Goal: Information Seeking & Learning: Learn about a topic

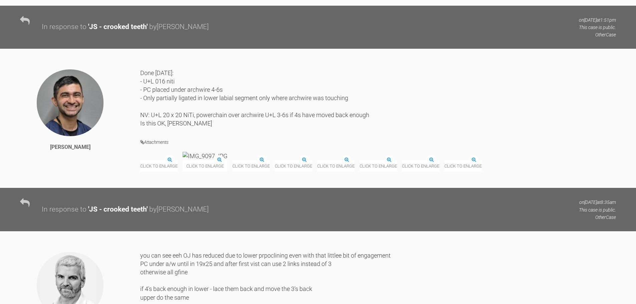
drag, startPoint x: 236, startPoint y: 112, endPoint x: 217, endPoint y: -7, distance: 120.1
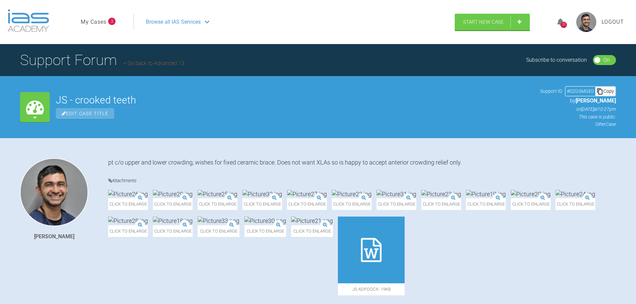
drag, startPoint x: 280, startPoint y: 155, endPoint x: 274, endPoint y: 51, distance: 103.7
click at [159, 66] on link "Go back to Advanced 13" at bounding box center [154, 63] width 61 height 6
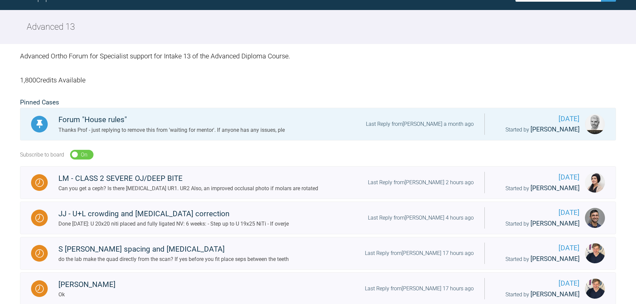
scroll to position [67, 0]
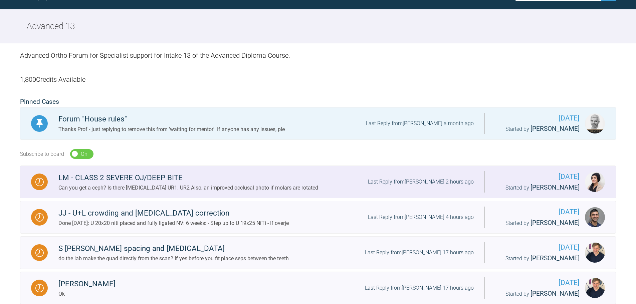
click at [223, 184] on div "Can you get a ceph? Is there [MEDICAL_DATA] UR1. UR2 Also, an improved occlusal…" at bounding box center [188, 188] width 260 height 9
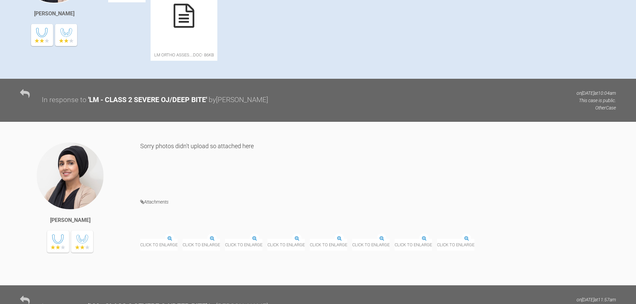
drag, startPoint x: 275, startPoint y: 105, endPoint x: 304, endPoint y: 182, distance: 82.5
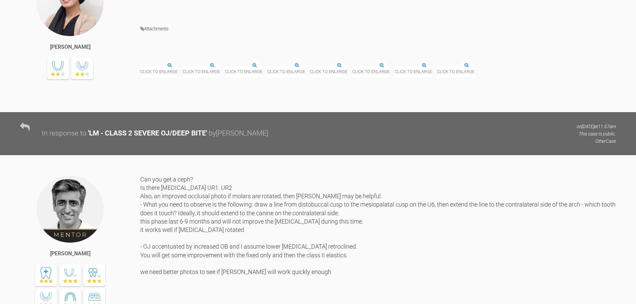
drag, startPoint x: 255, startPoint y: 128, endPoint x: 252, endPoint y: 153, distance: 24.6
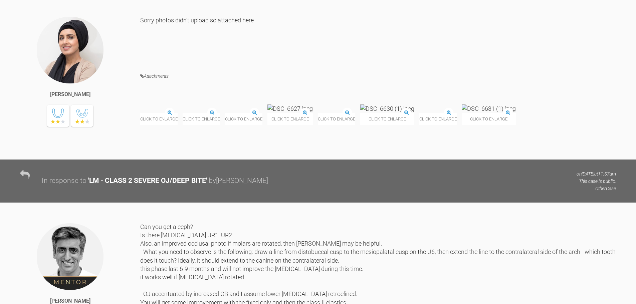
scroll to position [301, 0]
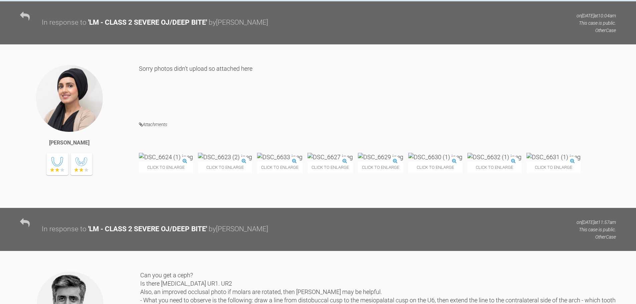
click at [199, 153] on img at bounding box center [225, 157] width 54 height 8
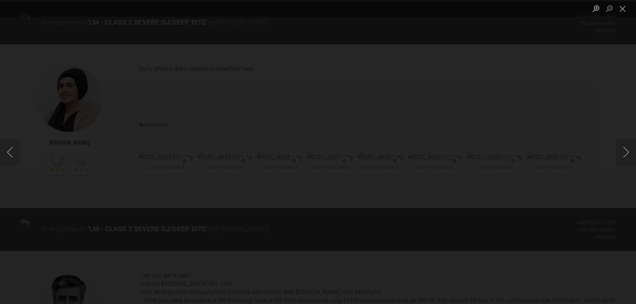
click at [85, 209] on div "Lightbox" at bounding box center [318, 152] width 636 height 304
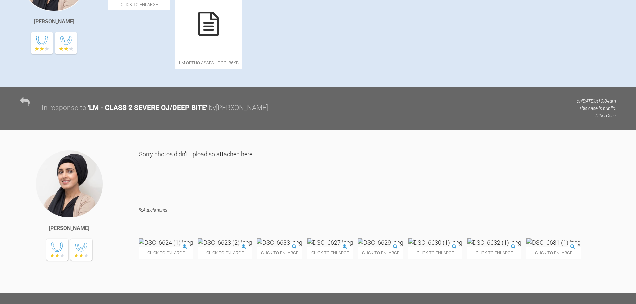
scroll to position [100, 0]
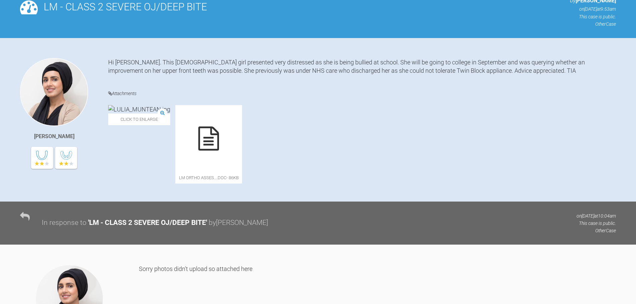
click at [236, 148] on div at bounding box center [208, 138] width 67 height 67
click at [600, 145] on div "Click to enlarge LM ORTHO ASSES….doc - 86KB" at bounding box center [362, 147] width 508 height 85
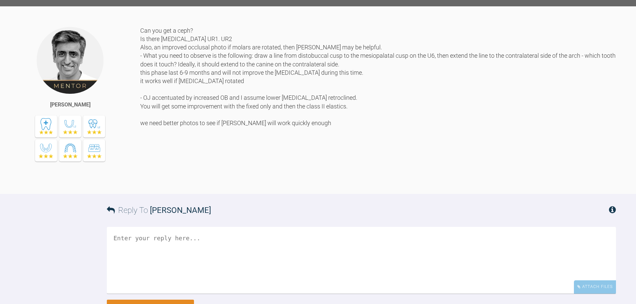
scroll to position [545, 0]
drag, startPoint x: 210, startPoint y: 153, endPoint x: 208, endPoint y: 156, distance: 3.9
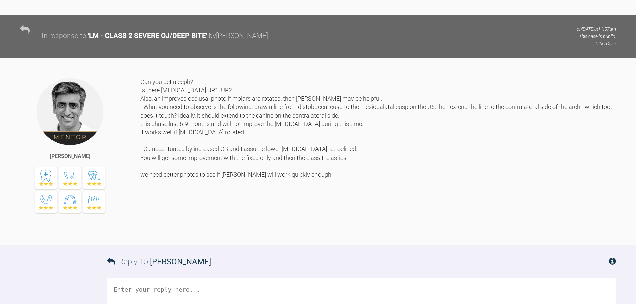
drag, startPoint x: 347, startPoint y: 181, endPoint x: 358, endPoint y: 163, distance: 21.2
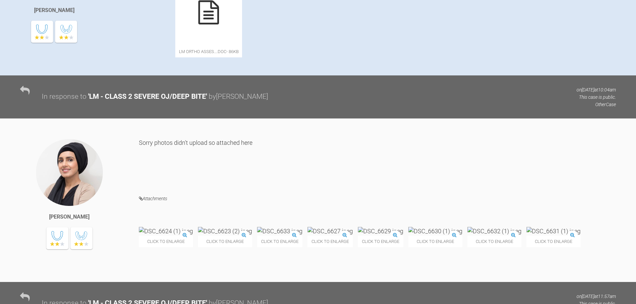
scroll to position [0, 0]
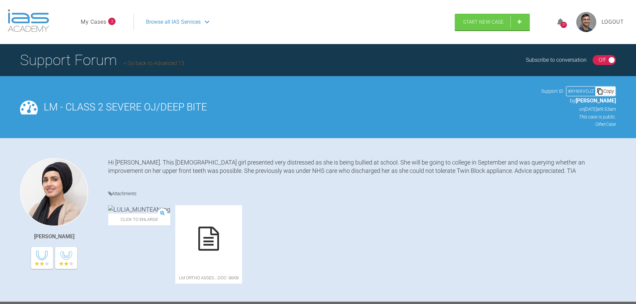
drag, startPoint x: 272, startPoint y: 169, endPoint x: 160, endPoint y: 88, distance: 138.2
click at [138, 66] on link "Go back to Advanced 13" at bounding box center [154, 63] width 61 height 6
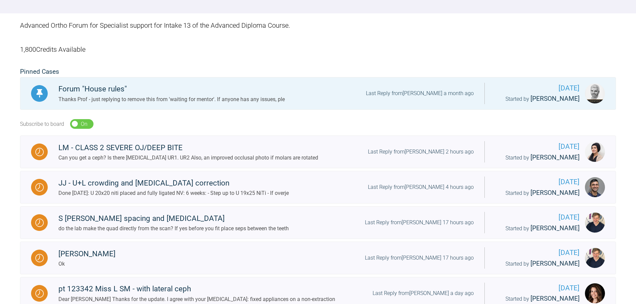
scroll to position [100, 0]
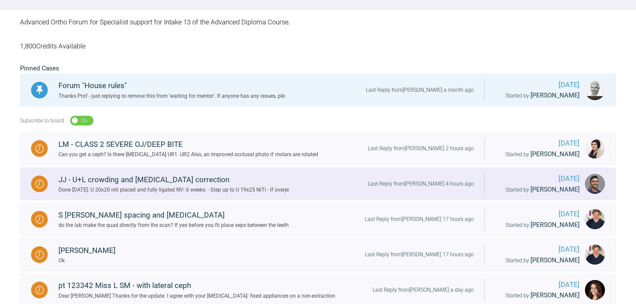
click at [226, 195] on link "JJ - U+L crowding and [MEDICAL_DATA] correction Done [DATE]: U 20x20 niti place…" at bounding box center [318, 184] width 596 height 33
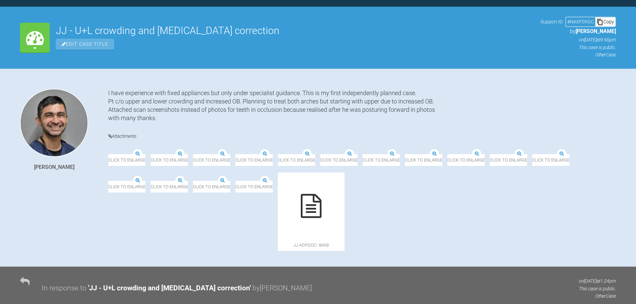
scroll to position [100, 0]
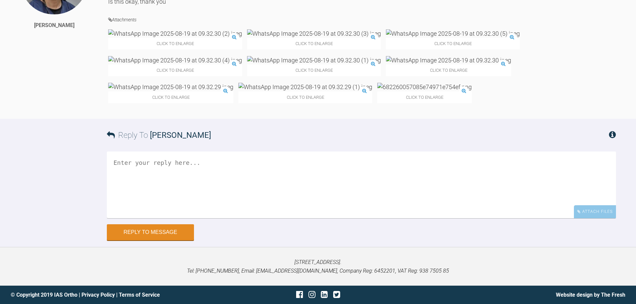
drag, startPoint x: 97, startPoint y: 147, endPoint x: 103, endPoint y: 292, distance: 145.8
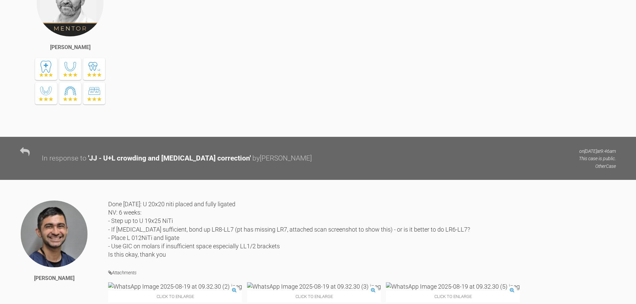
scroll to position [2559, 0]
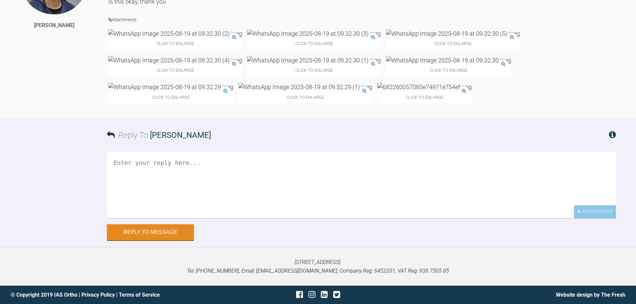
drag, startPoint x: 232, startPoint y: 171, endPoint x: 231, endPoint y: 278, distance: 106.6
drag, startPoint x: 351, startPoint y: 239, endPoint x: 352, endPoint y: 254, distance: 15.8
drag, startPoint x: 352, startPoint y: 254, endPoint x: 359, endPoint y: 242, distance: 13.8
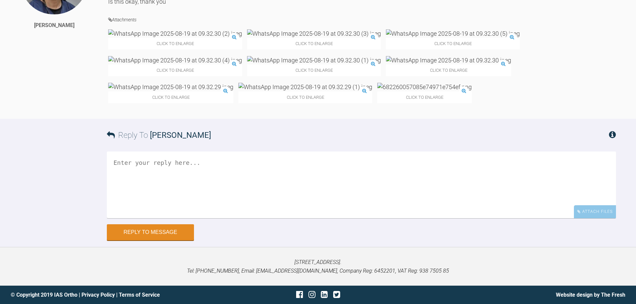
drag, startPoint x: 305, startPoint y: 236, endPoint x: 311, endPoint y: 223, distance: 13.8
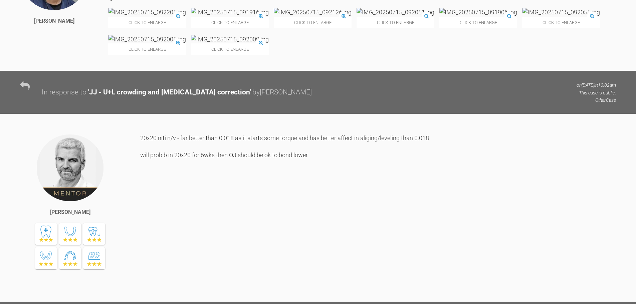
drag, startPoint x: 332, startPoint y: 213, endPoint x: 239, endPoint y: 83, distance: 160.2
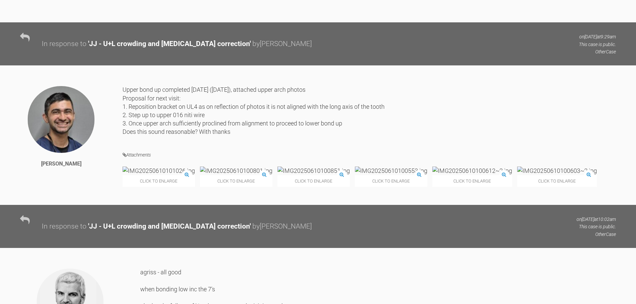
drag, startPoint x: 182, startPoint y: 118, endPoint x: 189, endPoint y: 51, distance: 66.9
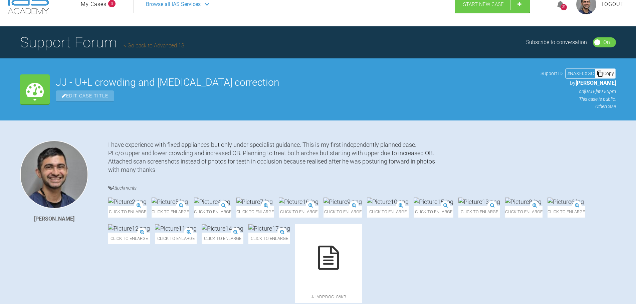
scroll to position [0, 0]
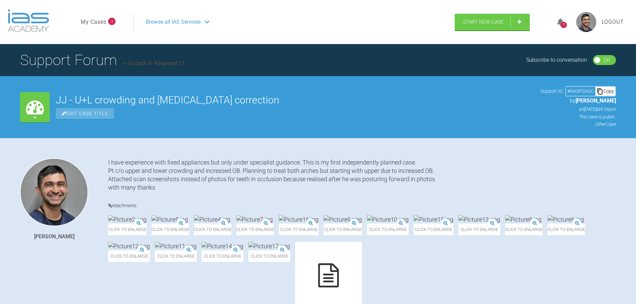
drag, startPoint x: 152, startPoint y: 236, endPoint x: 186, endPoint y: 139, distance: 102.4
click at [126, 66] on link "Go back to Advanced 13" at bounding box center [154, 63] width 61 height 6
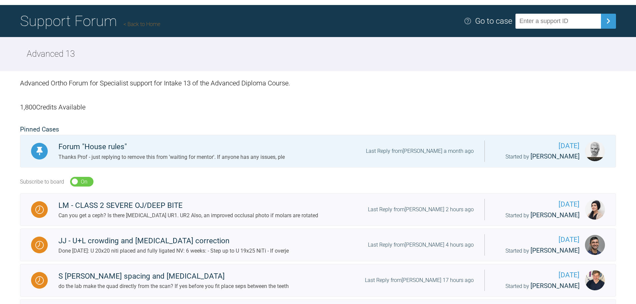
scroll to position [100, 0]
